Goal: Navigation & Orientation: Find specific page/section

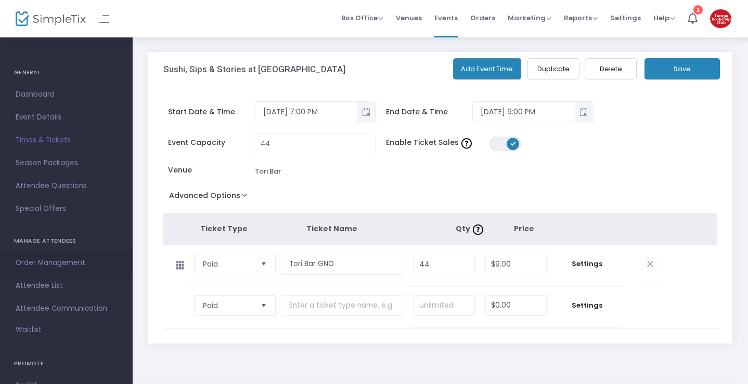
click at [82, 257] on span "Order Management" at bounding box center [66, 263] width 101 height 14
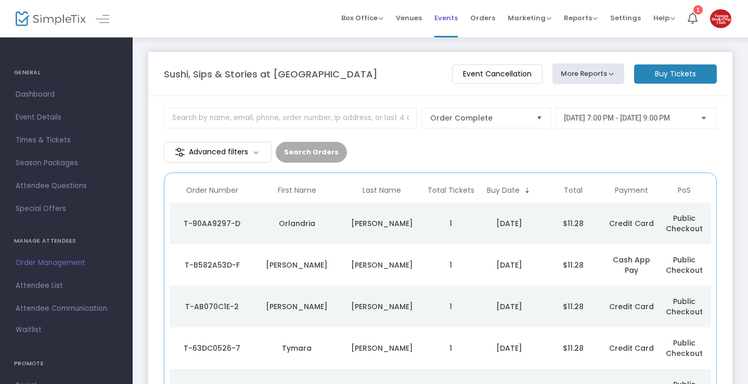
click at [457, 18] on span "Events" at bounding box center [445, 18] width 23 height 27
click at [66, 208] on span "Special Offers" at bounding box center [66, 209] width 101 height 14
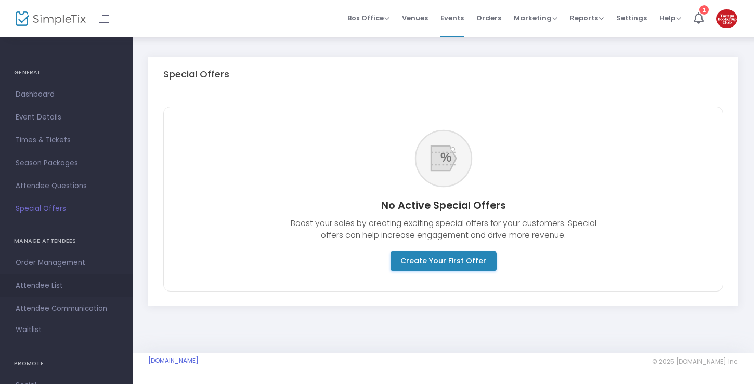
click at [61, 289] on span "Attendee List" at bounding box center [66, 286] width 101 height 14
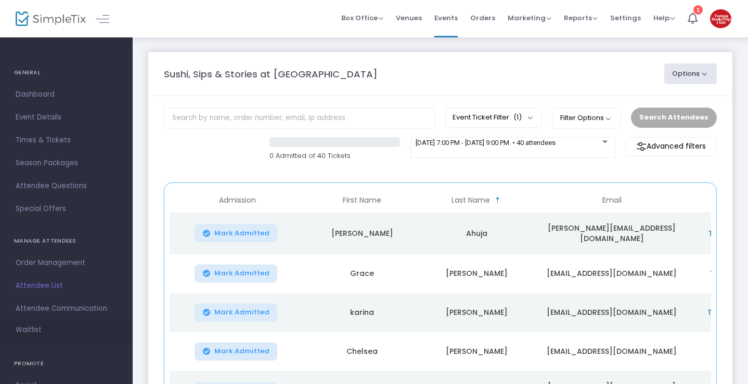
click at [61, 321] on link "Waitlist" at bounding box center [66, 331] width 133 height 23
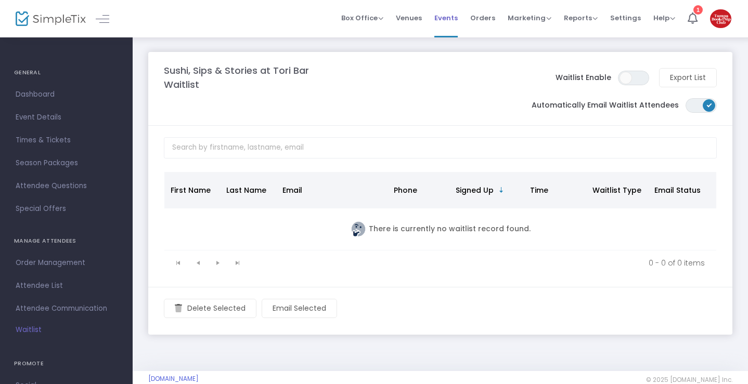
click at [448, 10] on span "Events" at bounding box center [445, 18] width 23 height 27
